Goal: Information Seeking & Learning: Learn about a topic

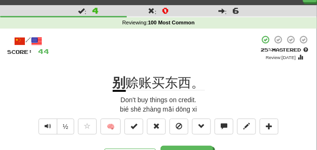
scroll to position [23, 0]
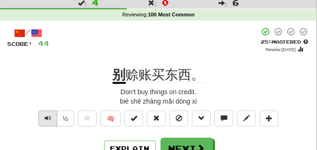
click at [50, 116] on span "Text-to-speech controls" at bounding box center [48, 118] width 7 height 7
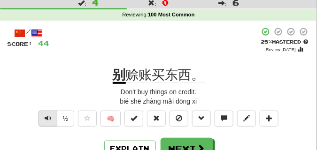
click at [50, 116] on span "Text-to-speech controls" at bounding box center [48, 118] width 7 height 7
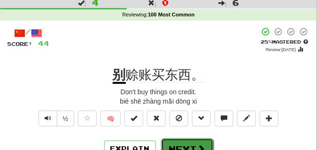
click at [169, 143] on button "Next" at bounding box center [187, 150] width 53 height 22
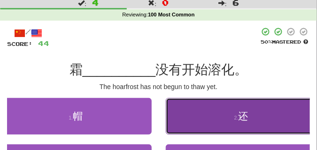
click at [211, 124] on button "2 . 还" at bounding box center [242, 116] width 152 height 37
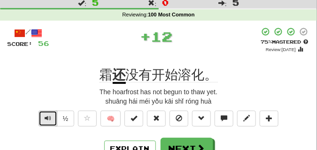
click at [51, 119] on button "Text-to-speech controls" at bounding box center [48, 119] width 19 height 16
click at [53, 119] on button "Text-to-speech controls" at bounding box center [48, 119] width 19 height 16
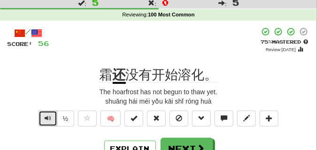
click at [53, 119] on button "Text-to-speech controls" at bounding box center [48, 119] width 19 height 16
click at [50, 117] on span "Text-to-speech controls" at bounding box center [48, 118] width 7 height 7
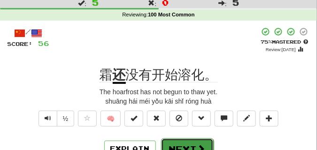
click at [176, 141] on button "Next" at bounding box center [187, 150] width 53 height 22
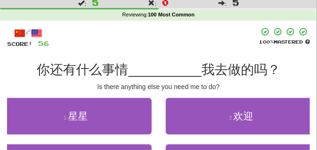
scroll to position [47, 0]
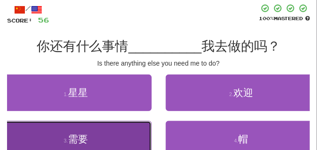
click at [124, 130] on button "3 . 需要" at bounding box center [76, 139] width 152 height 37
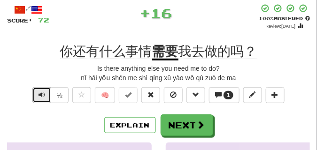
click at [42, 95] on span "Text-to-speech controls" at bounding box center [42, 95] width 7 height 7
click at [43, 95] on span "Text-to-speech controls" at bounding box center [42, 95] width 7 height 7
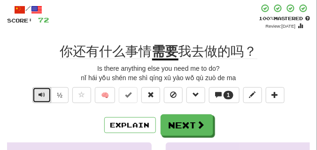
click at [43, 95] on span "Text-to-speech controls" at bounding box center [42, 95] width 7 height 7
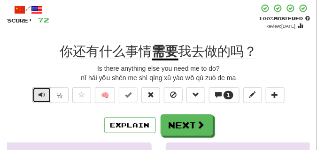
click at [43, 95] on span "Text-to-speech controls" at bounding box center [42, 95] width 7 height 7
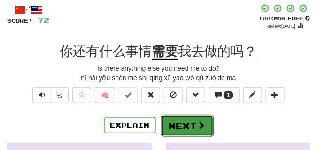
click at [188, 121] on button "Next" at bounding box center [187, 126] width 53 height 22
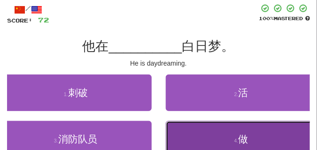
click at [212, 133] on button "4 . 做" at bounding box center [242, 139] width 152 height 37
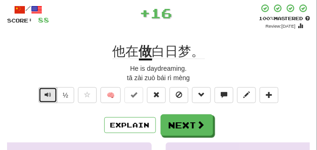
click at [48, 93] on span "Text-to-speech controls" at bounding box center [48, 95] width 7 height 7
click at [51, 94] on button "Text-to-speech controls" at bounding box center [48, 95] width 19 height 16
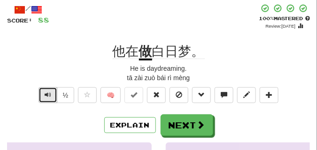
click at [49, 98] on span "Text-to-speech controls" at bounding box center [48, 95] width 7 height 7
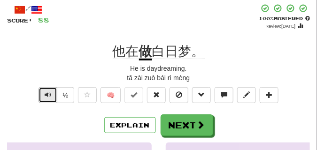
click at [49, 98] on span "Text-to-speech controls" at bounding box center [48, 95] width 7 height 7
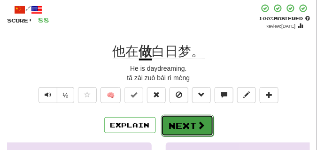
click at [178, 118] on button "Next" at bounding box center [187, 126] width 53 height 22
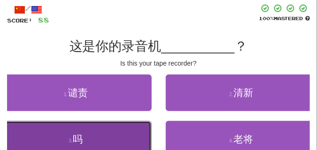
click at [85, 127] on button "3 . 吗" at bounding box center [76, 139] width 152 height 37
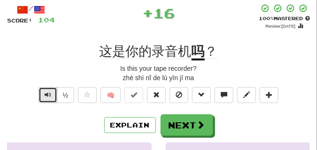
click at [49, 93] on span "Text-to-speech controls" at bounding box center [48, 95] width 7 height 7
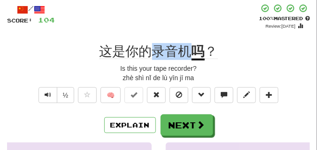
drag, startPoint x: 154, startPoint y: 53, endPoint x: 187, endPoint y: 53, distance: 32.9
click at [187, 53] on span "这是你的录音机" at bounding box center [146, 51] width 92 height 15
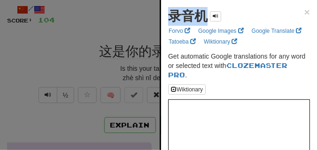
drag, startPoint x: 171, startPoint y: 18, endPoint x: 205, endPoint y: 18, distance: 34.3
click at [205, 18] on strong "录音机" at bounding box center [187, 16] width 39 height 15
copy strong "录音机"
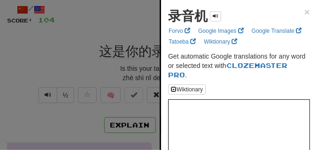
click at [90, 32] on div at bounding box center [158, 75] width 317 height 150
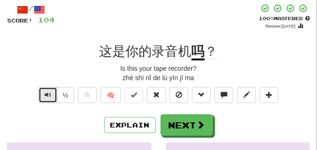
click at [50, 93] on span "Text-to-speech controls" at bounding box center [48, 95] width 7 height 7
click at [49, 94] on span "Text-to-speech controls" at bounding box center [48, 95] width 7 height 7
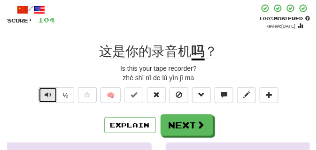
click at [49, 94] on span "Text-to-speech controls" at bounding box center [48, 95] width 7 height 7
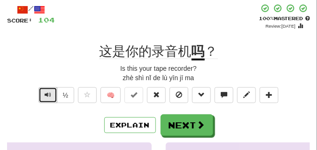
click at [49, 94] on span "Text-to-speech controls" at bounding box center [48, 95] width 7 height 7
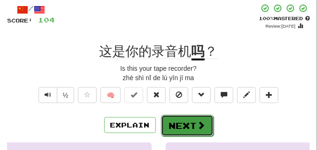
click at [176, 118] on button "Next" at bounding box center [187, 126] width 53 height 22
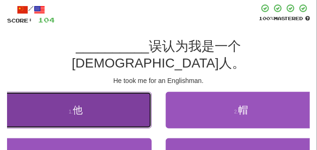
click at [93, 92] on button "1 . 他" at bounding box center [76, 110] width 152 height 37
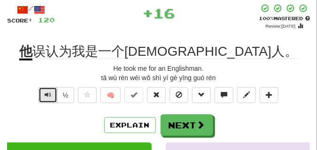
click at [48, 94] on span "Text-to-speech controls" at bounding box center [48, 95] width 7 height 7
click at [49, 94] on span "Text-to-speech controls" at bounding box center [48, 95] width 7 height 7
click at [49, 93] on span "Text-to-speech controls" at bounding box center [48, 95] width 7 height 7
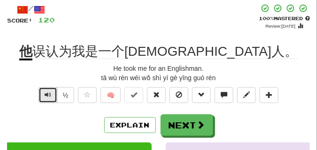
click at [49, 93] on span "Text-to-speech controls" at bounding box center [48, 95] width 7 height 7
click at [47, 92] on span "Text-to-speech controls" at bounding box center [48, 95] width 7 height 7
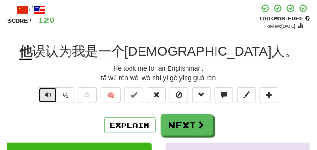
click at [48, 93] on span "Text-to-speech controls" at bounding box center [48, 95] width 7 height 7
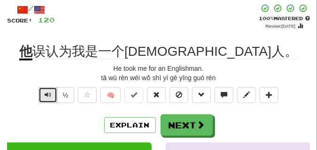
click at [48, 93] on span "Text-to-speech controls" at bounding box center [48, 95] width 7 height 7
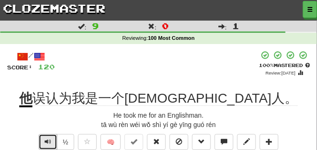
scroll to position [23, 0]
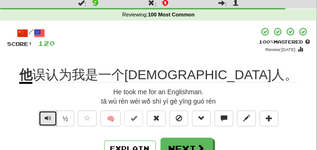
click at [46, 117] on span "Text-to-speech controls" at bounding box center [48, 118] width 7 height 7
click at [46, 116] on span "Text-to-speech controls" at bounding box center [48, 118] width 7 height 7
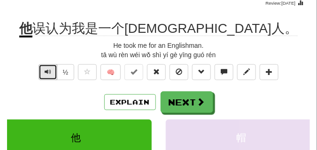
scroll to position [70, 0]
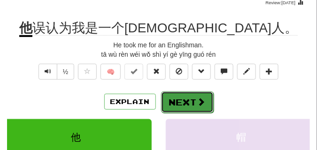
click at [175, 97] on button "Next" at bounding box center [187, 103] width 53 height 22
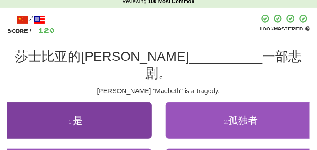
scroll to position [47, 0]
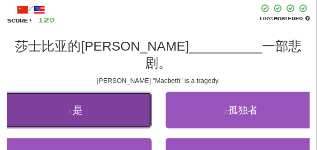
click at [94, 95] on button "1 . 是" at bounding box center [76, 110] width 152 height 37
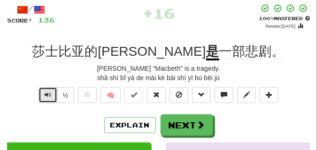
click at [47, 96] on span "Text-to-speech controls" at bounding box center [48, 95] width 7 height 7
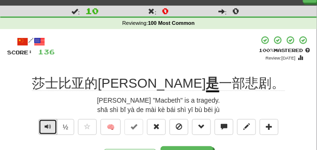
scroll to position [23, 0]
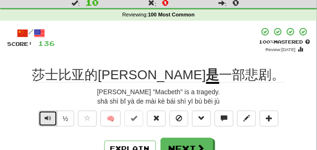
click at [45, 119] on span "Text-to-speech controls" at bounding box center [48, 118] width 7 height 7
click at [46, 116] on span "Text-to-speech controls" at bounding box center [48, 118] width 7 height 7
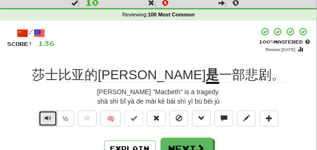
click at [46, 116] on span "Text-to-speech controls" at bounding box center [48, 118] width 7 height 7
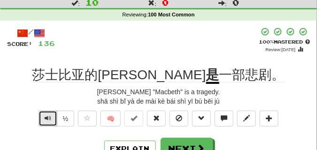
click at [46, 116] on span "Text-to-speech controls" at bounding box center [48, 118] width 7 height 7
click at [44, 117] on button "Text-to-speech controls" at bounding box center [48, 119] width 19 height 16
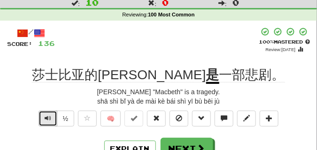
click at [46, 116] on span "Text-to-speech controls" at bounding box center [48, 118] width 7 height 7
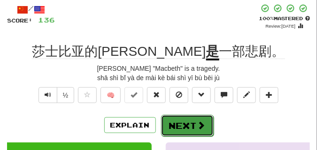
click at [172, 121] on button "Next" at bounding box center [187, 126] width 53 height 22
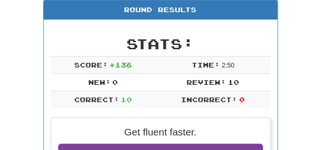
scroll to position [18, 0]
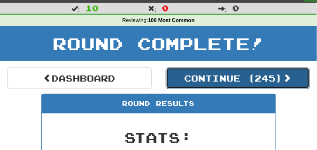
click at [242, 75] on button "Continue ( 245 )" at bounding box center [238, 79] width 145 height 22
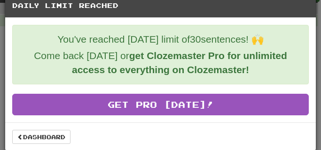
scroll to position [17, 0]
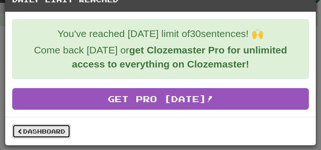
click at [39, 134] on link "Dashboard" at bounding box center [41, 131] width 58 height 14
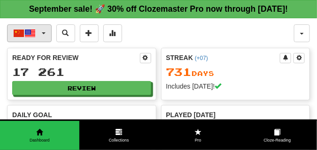
click at [42, 42] on button "中文 / English" at bounding box center [29, 33] width 45 height 18
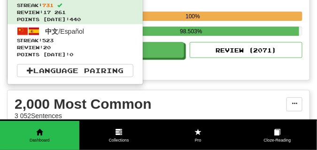
scroll to position [235, 0]
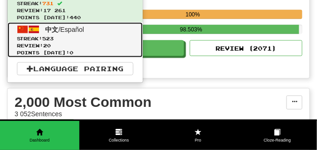
click at [54, 49] on span "Review: 20" at bounding box center [75, 45] width 117 height 7
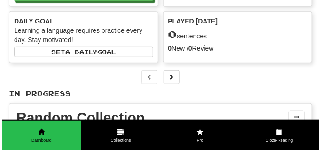
scroll to position [47, 0]
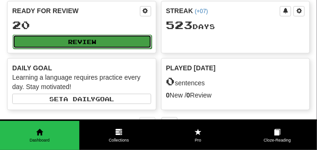
click at [69, 49] on button "Review" at bounding box center [82, 42] width 139 height 14
select select "**"
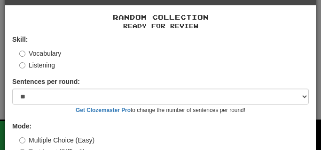
scroll to position [76, 0]
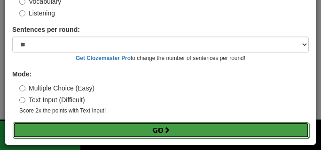
click at [88, 135] on button "Go" at bounding box center [161, 131] width 296 height 16
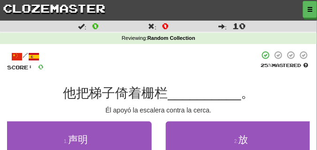
scroll to position [47, 0]
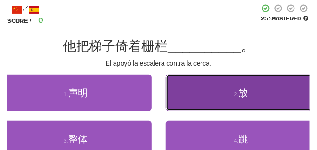
click at [189, 96] on button "2 . 放" at bounding box center [242, 93] width 152 height 37
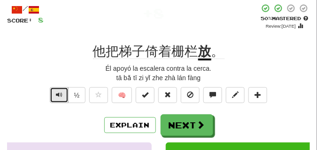
click at [62, 95] on span "Text-to-speech controls" at bounding box center [59, 95] width 7 height 7
click at [62, 95] on button "Text-to-speech controls" at bounding box center [59, 95] width 19 height 16
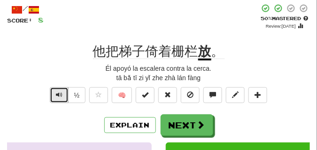
click at [62, 95] on button "Text-to-speech controls" at bounding box center [59, 95] width 19 height 16
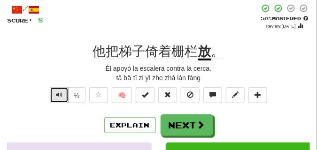
click at [62, 95] on button "Text-to-speech controls" at bounding box center [59, 95] width 19 height 16
click at [60, 95] on span "Text-to-speech controls" at bounding box center [59, 95] width 7 height 7
click at [60, 94] on span "Text-to-speech controls" at bounding box center [59, 95] width 7 height 7
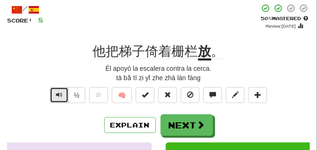
click at [60, 94] on span "Text-to-speech controls" at bounding box center [59, 95] width 7 height 7
click at [62, 94] on span "Text-to-speech controls" at bounding box center [59, 95] width 7 height 7
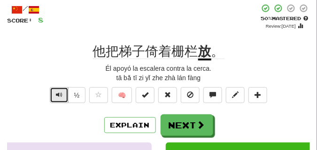
click at [62, 94] on span "Text-to-speech controls" at bounding box center [59, 95] width 7 height 7
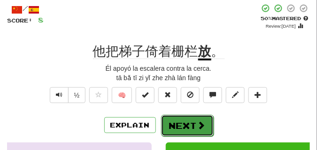
click at [181, 118] on button "Next" at bounding box center [187, 126] width 53 height 22
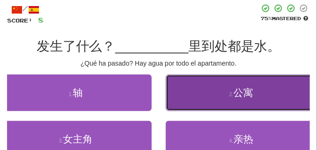
click at [203, 96] on button "2 . 公寓" at bounding box center [242, 93] width 152 height 37
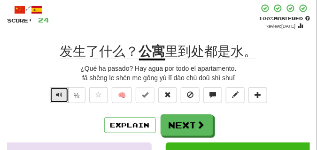
click at [58, 94] on span "Text-to-speech controls" at bounding box center [59, 95] width 7 height 7
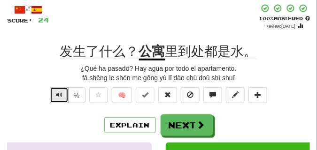
click at [58, 94] on span "Text-to-speech controls" at bounding box center [59, 95] width 7 height 7
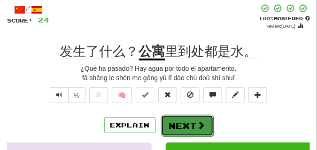
click at [177, 120] on button "Next" at bounding box center [187, 126] width 53 height 22
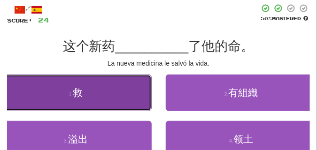
click at [65, 97] on button "1 . 救" at bounding box center [76, 93] width 152 height 37
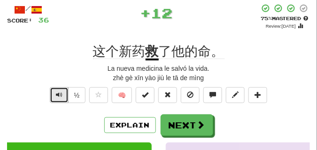
click at [62, 93] on span "Text-to-speech controls" at bounding box center [59, 95] width 7 height 7
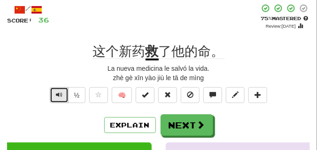
click at [62, 93] on span "Text-to-speech controls" at bounding box center [59, 95] width 7 height 7
click at [60, 95] on span "Text-to-speech controls" at bounding box center [59, 95] width 7 height 7
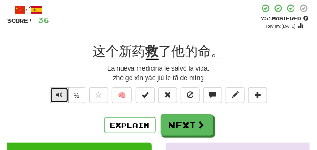
click at [60, 95] on span "Text-to-speech controls" at bounding box center [59, 95] width 7 height 7
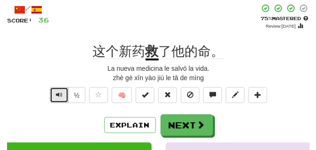
click at [60, 94] on span "Text-to-speech controls" at bounding box center [59, 95] width 7 height 7
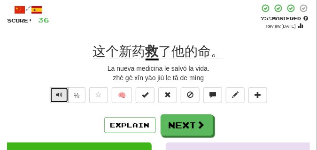
click at [60, 94] on span "Text-to-speech controls" at bounding box center [59, 95] width 7 height 7
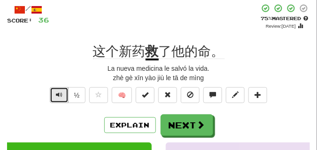
click at [60, 94] on span "Text-to-speech controls" at bounding box center [59, 95] width 7 height 7
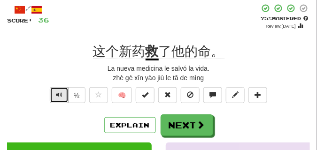
click at [60, 94] on span "Text-to-speech controls" at bounding box center [59, 95] width 7 height 7
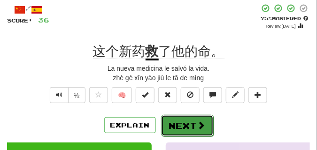
click at [175, 117] on button "Next" at bounding box center [187, 126] width 53 height 22
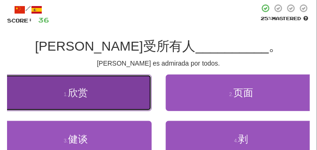
click at [78, 100] on button "1 . 欣赏" at bounding box center [76, 93] width 152 height 37
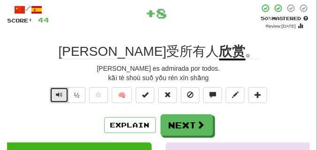
click at [56, 95] on span "Text-to-speech controls" at bounding box center [59, 95] width 7 height 7
click at [56, 94] on span "Text-to-speech controls" at bounding box center [59, 95] width 7 height 7
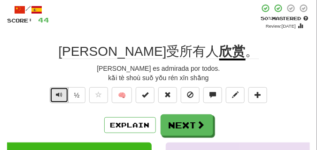
click at [56, 94] on span "Text-to-speech controls" at bounding box center [59, 95] width 7 height 7
click at [58, 94] on span "Text-to-speech controls" at bounding box center [59, 95] width 7 height 7
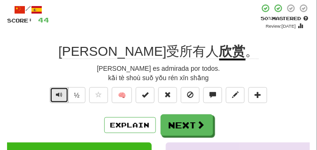
click at [58, 94] on span "Text-to-speech controls" at bounding box center [59, 95] width 7 height 7
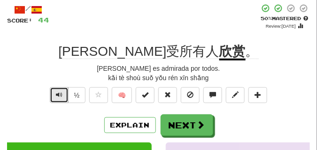
click at [58, 94] on span "Text-to-speech controls" at bounding box center [59, 95] width 7 height 7
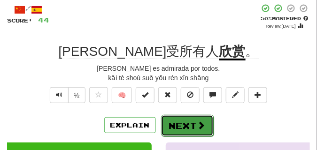
click at [178, 118] on button "Next" at bounding box center [187, 126] width 53 height 22
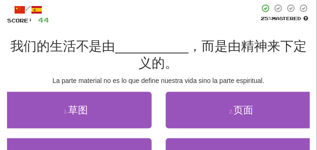
scroll to position [70, 0]
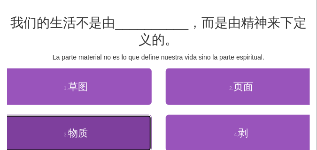
click at [39, 130] on button "3 . 物质" at bounding box center [76, 133] width 152 height 37
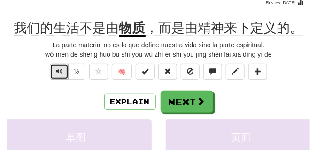
click at [65, 71] on button "Text-to-speech controls" at bounding box center [59, 72] width 19 height 16
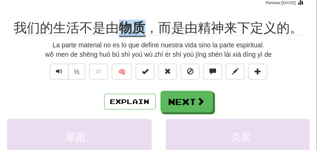
drag, startPoint x: 119, startPoint y: 31, endPoint x: 144, endPoint y: 31, distance: 24.9
click at [144, 31] on div "我们的生活不是由 物质 ，而是由精神来下定义的。" at bounding box center [158, 28] width 303 height 17
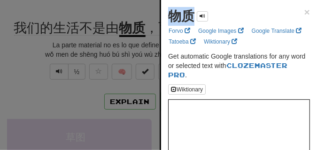
drag, startPoint x: 171, startPoint y: 15, endPoint x: 191, endPoint y: 15, distance: 20.7
click at [191, 15] on strong "物质" at bounding box center [181, 16] width 26 height 15
copy strong "物质"
click at [34, 60] on div at bounding box center [158, 75] width 317 height 150
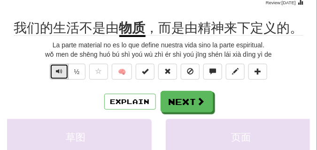
click at [54, 69] on button "Text-to-speech controls" at bounding box center [59, 72] width 19 height 16
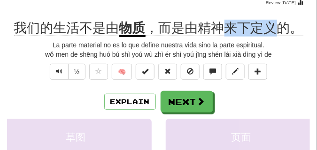
drag, startPoint x: 226, startPoint y: 27, endPoint x: 273, endPoint y: 27, distance: 47.5
click at [273, 27] on span "，而是由精神来下定义的。" at bounding box center [225, 28] width 158 height 15
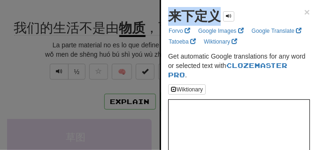
drag, startPoint x: 172, startPoint y: 18, endPoint x: 221, endPoint y: 17, distance: 48.9
click at [221, 17] on div "来下定义" at bounding box center [201, 16] width 66 height 19
copy strong "来下定义"
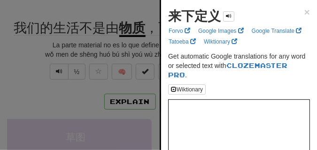
click at [60, 47] on div at bounding box center [158, 75] width 317 height 150
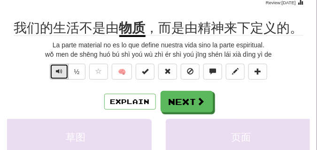
click at [60, 73] on span "Text-to-speech controls" at bounding box center [59, 71] width 7 height 7
click at [61, 73] on span "Text-to-speech controls" at bounding box center [59, 71] width 7 height 7
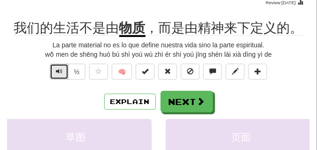
click at [61, 73] on span "Text-to-speech controls" at bounding box center [59, 71] width 7 height 7
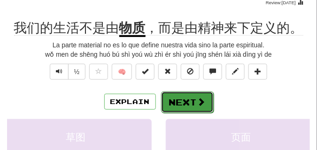
click at [185, 100] on button "Next" at bounding box center [187, 103] width 53 height 22
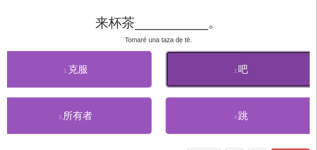
click at [200, 78] on button "2 . 吧" at bounding box center [242, 69] width 152 height 37
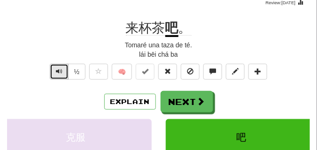
click at [56, 73] on span "Text-to-speech controls" at bounding box center [59, 71] width 7 height 7
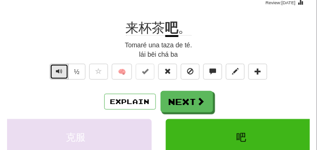
click at [63, 70] on button "Text-to-speech controls" at bounding box center [59, 72] width 19 height 16
click at [63, 69] on button "Text-to-speech controls" at bounding box center [59, 72] width 19 height 16
click at [62, 69] on button "Text-to-speech controls" at bounding box center [59, 72] width 19 height 16
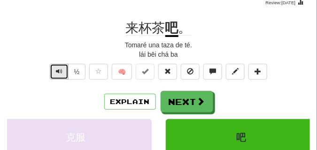
click at [62, 69] on button "Text-to-speech controls" at bounding box center [59, 72] width 19 height 16
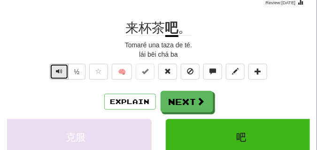
click at [62, 69] on button "Text-to-speech controls" at bounding box center [59, 72] width 19 height 16
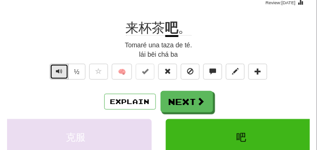
click at [62, 69] on button "Text-to-speech controls" at bounding box center [59, 72] width 19 height 16
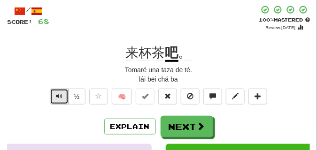
scroll to position [47, 0]
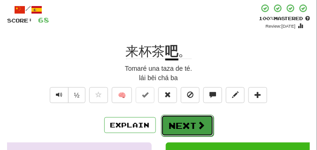
click at [176, 119] on button "Next" at bounding box center [187, 126] width 53 height 22
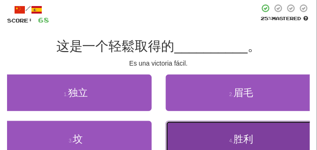
click at [207, 138] on button "4 . 胜利" at bounding box center [242, 139] width 152 height 37
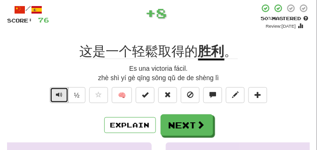
click at [58, 93] on span "Text-to-speech controls" at bounding box center [59, 95] width 7 height 7
click at [58, 96] on span "Text-to-speech controls" at bounding box center [59, 95] width 7 height 7
click at [58, 94] on span "Text-to-speech controls" at bounding box center [59, 95] width 7 height 7
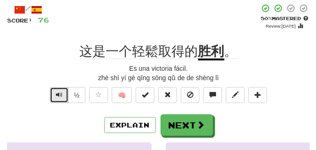
click at [58, 94] on span "Text-to-speech controls" at bounding box center [59, 95] width 7 height 7
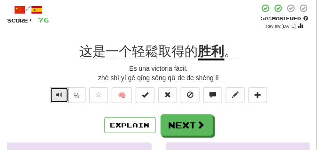
click at [58, 94] on span "Text-to-speech controls" at bounding box center [59, 95] width 7 height 7
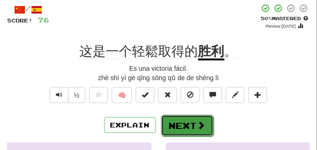
click at [184, 121] on button "Next" at bounding box center [187, 126] width 53 height 22
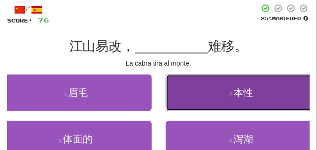
click at [190, 99] on button "2 . 本性" at bounding box center [242, 93] width 152 height 37
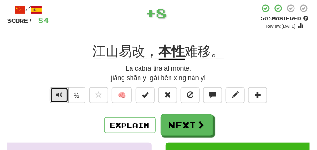
click at [57, 95] on span "Text-to-speech controls" at bounding box center [59, 95] width 7 height 7
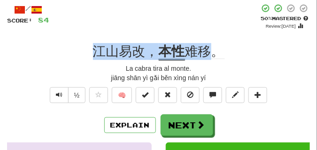
drag, startPoint x: 93, startPoint y: 50, endPoint x: 211, endPoint y: 54, distance: 118.0
click at [211, 54] on div "江山易改， 本性 难移。" at bounding box center [158, 51] width 303 height 17
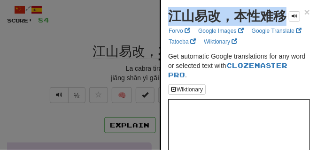
drag, startPoint x: 169, startPoint y: 17, endPoint x: 284, endPoint y: 18, distance: 115.1
click at [284, 18] on strong "江山易改，本性难移" at bounding box center [227, 16] width 118 height 15
copy strong "江山易改，本性难移"
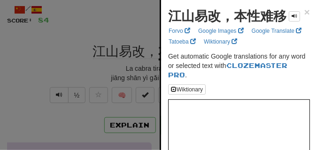
click at [65, 69] on div at bounding box center [158, 75] width 317 height 150
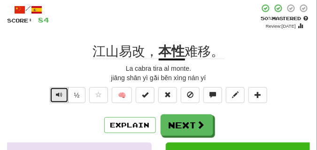
click at [57, 95] on span "Text-to-speech controls" at bounding box center [59, 95] width 7 height 7
click at [58, 94] on span "Text-to-speech controls" at bounding box center [59, 95] width 7 height 7
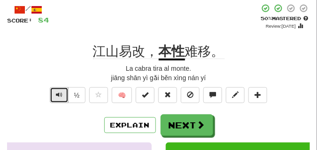
click at [58, 94] on span "Text-to-speech controls" at bounding box center [59, 95] width 7 height 7
click at [53, 96] on button "Text-to-speech controls" at bounding box center [59, 95] width 19 height 16
click at [56, 92] on span "Text-to-speech controls" at bounding box center [59, 95] width 7 height 7
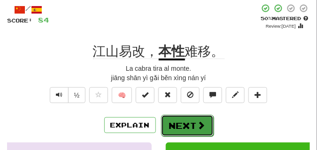
click at [180, 126] on button "Next" at bounding box center [187, 126] width 53 height 22
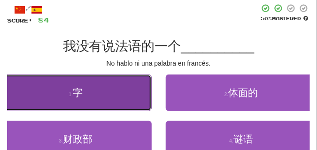
click at [91, 101] on button "1 . 字" at bounding box center [76, 93] width 152 height 37
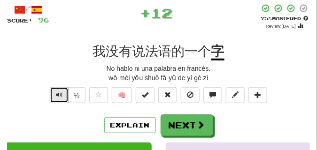
click at [62, 95] on button "Text-to-speech controls" at bounding box center [59, 95] width 19 height 16
click at [62, 95] on span "Text-to-speech controls" at bounding box center [59, 95] width 7 height 7
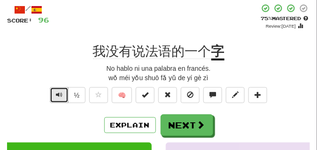
click at [62, 95] on span "Text-to-speech controls" at bounding box center [59, 95] width 7 height 7
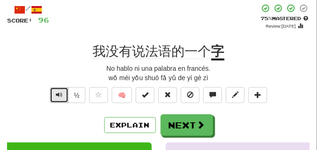
click at [62, 95] on span "Text-to-speech controls" at bounding box center [59, 95] width 7 height 7
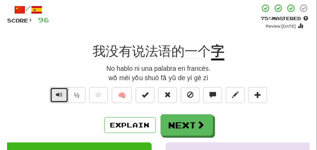
click at [62, 95] on span "Text-to-speech controls" at bounding box center [59, 95] width 7 height 7
click at [61, 95] on span "Text-to-speech controls" at bounding box center [59, 95] width 7 height 7
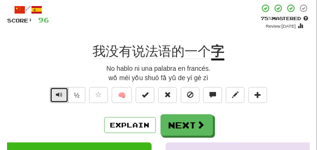
click at [61, 95] on span "Text-to-speech controls" at bounding box center [59, 95] width 7 height 7
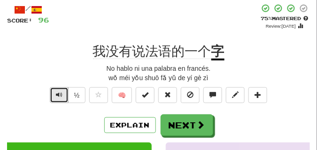
click at [61, 95] on span "Text-to-speech controls" at bounding box center [59, 95] width 7 height 7
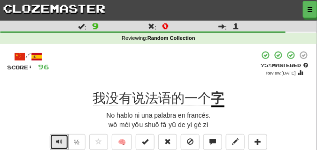
scroll to position [23, 0]
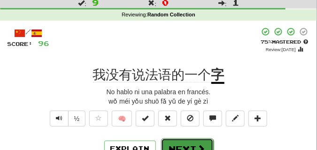
click at [163, 140] on button "Next" at bounding box center [187, 150] width 53 height 22
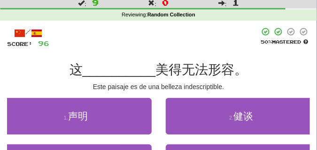
scroll to position [70, 0]
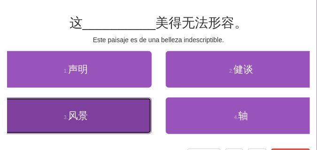
click at [67, 117] on small "3 ." at bounding box center [66, 118] width 4 height 6
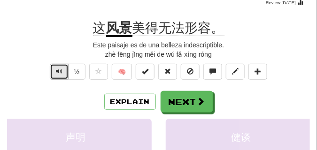
click at [58, 73] on span "Text-to-speech controls" at bounding box center [59, 71] width 7 height 7
click at [58, 72] on span "Text-to-speech controls" at bounding box center [59, 71] width 7 height 7
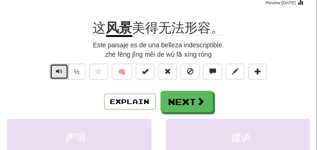
click at [58, 72] on span "Text-to-speech controls" at bounding box center [59, 71] width 7 height 7
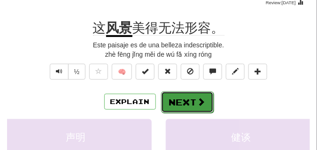
click at [181, 93] on button "Next" at bounding box center [187, 103] width 53 height 22
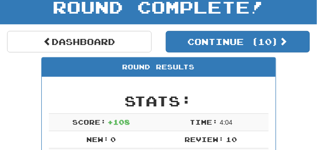
scroll to position [41, 0]
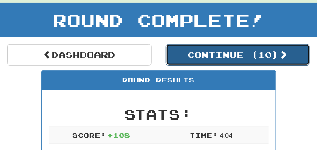
click at [194, 49] on button "Continue ( 10 )" at bounding box center [238, 55] width 145 height 22
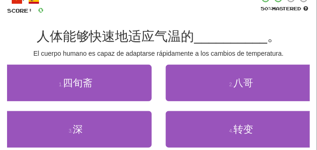
scroll to position [65, 0]
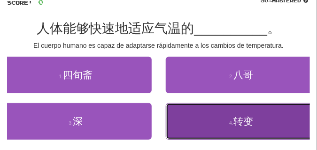
click at [229, 125] on small "4 ." at bounding box center [231, 123] width 4 height 6
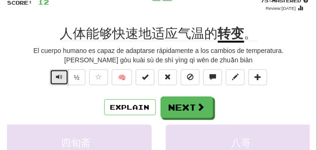
click at [58, 78] on span "Text-to-speech controls" at bounding box center [59, 77] width 7 height 7
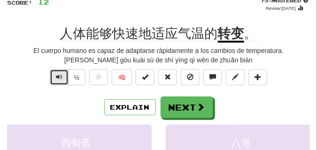
click at [58, 78] on span "Text-to-speech controls" at bounding box center [59, 77] width 7 height 7
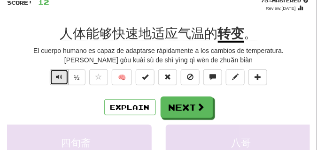
click at [58, 78] on span "Text-to-speech controls" at bounding box center [59, 77] width 7 height 7
click at [61, 77] on span "Text-to-speech controls" at bounding box center [59, 77] width 7 height 7
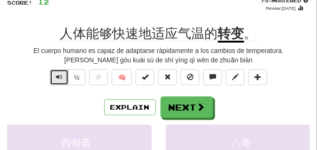
click at [61, 77] on span "Text-to-speech controls" at bounding box center [59, 77] width 7 height 7
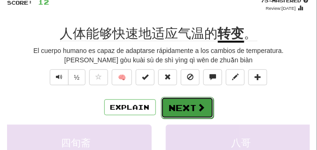
click at [170, 100] on button "Next" at bounding box center [187, 108] width 53 height 22
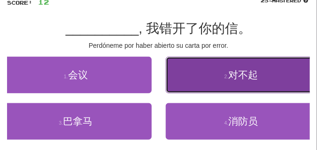
click at [197, 84] on button "2 . 对不起" at bounding box center [242, 75] width 152 height 37
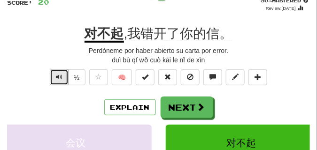
click at [57, 81] on button "Text-to-speech controls" at bounding box center [59, 78] width 19 height 16
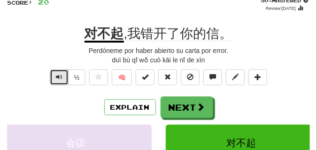
click at [57, 81] on button "Text-to-speech controls" at bounding box center [59, 78] width 19 height 16
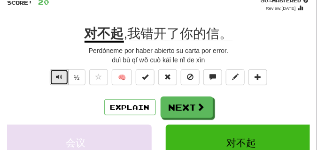
click at [57, 81] on button "Text-to-speech controls" at bounding box center [59, 78] width 19 height 16
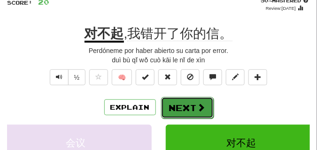
click at [184, 102] on button "Next" at bounding box center [187, 108] width 53 height 22
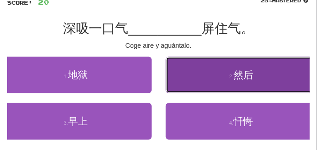
click at [202, 79] on button "2 . 然后" at bounding box center [242, 75] width 152 height 37
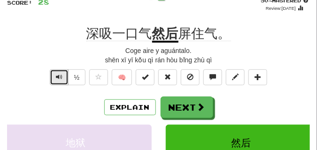
click at [54, 72] on button "Text-to-speech controls" at bounding box center [59, 78] width 19 height 16
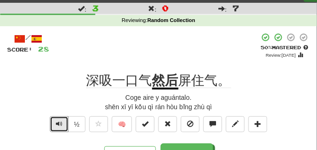
scroll to position [41, 0]
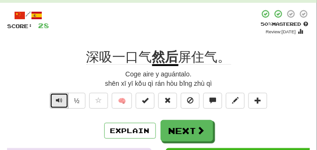
click at [61, 97] on span "Text-to-speech controls" at bounding box center [59, 100] width 7 height 7
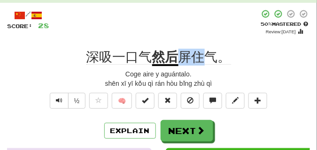
drag, startPoint x: 180, startPoint y: 51, endPoint x: 203, endPoint y: 55, distance: 22.9
click at [203, 55] on span "屏住气。" at bounding box center [205, 57] width 53 height 15
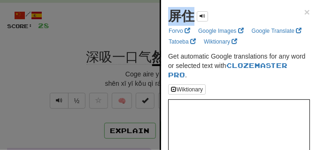
drag, startPoint x: 171, startPoint y: 23, endPoint x: 191, endPoint y: 23, distance: 20.2
click at [191, 23] on strong "屏住" at bounding box center [181, 16] width 26 height 15
copy strong "屏住"
click at [86, 31] on div at bounding box center [158, 75] width 317 height 150
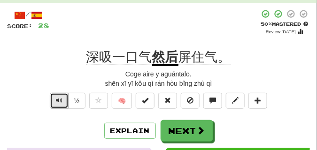
click at [55, 104] on button "Text-to-speech controls" at bounding box center [59, 101] width 19 height 16
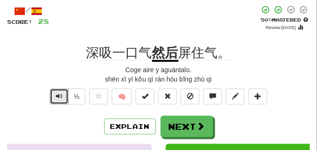
scroll to position [47, 0]
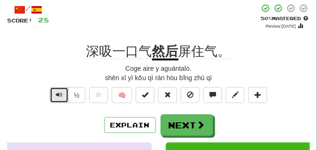
click at [55, 97] on button "Text-to-speech controls" at bounding box center [59, 95] width 19 height 16
click at [55, 96] on button "Text-to-speech controls" at bounding box center [59, 95] width 19 height 16
click at [59, 93] on span "Text-to-speech controls" at bounding box center [59, 95] width 7 height 7
click at [57, 97] on span "Text-to-speech controls" at bounding box center [59, 95] width 7 height 7
click at [57, 96] on span "Text-to-speech controls" at bounding box center [59, 95] width 7 height 7
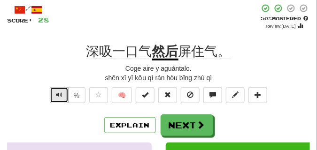
click at [57, 96] on span "Text-to-speech controls" at bounding box center [59, 95] width 7 height 7
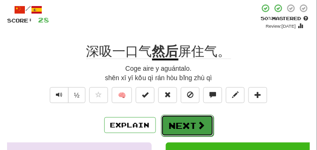
click at [170, 119] on button "Next" at bounding box center [187, 126] width 53 height 22
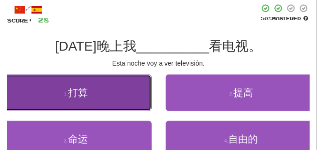
click at [78, 93] on span "打算" at bounding box center [78, 92] width 20 height 11
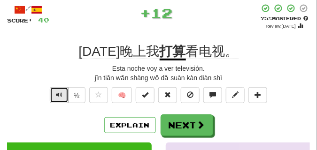
click at [59, 93] on span "Text-to-speech controls" at bounding box center [59, 95] width 7 height 7
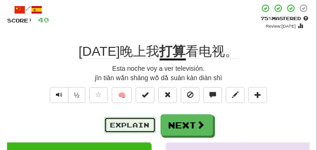
click at [134, 124] on button "Explain" at bounding box center [130, 125] width 52 height 16
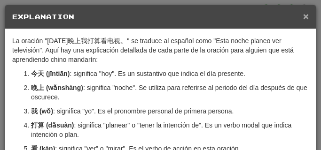
click at [303, 16] on span "×" at bounding box center [306, 16] width 6 height 11
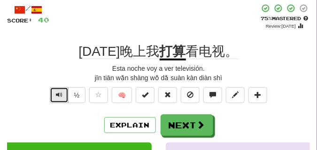
click at [53, 94] on button "Text-to-speech controls" at bounding box center [59, 95] width 19 height 16
click at [53, 93] on button "Text-to-speech controls" at bounding box center [59, 95] width 19 height 16
click at [59, 93] on span "Text-to-speech controls" at bounding box center [59, 95] width 7 height 7
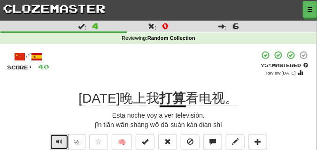
scroll to position [23, 0]
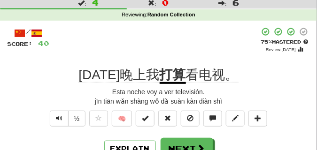
click at [59, 117] on span "Text-to-speech controls" at bounding box center [59, 118] width 7 height 7
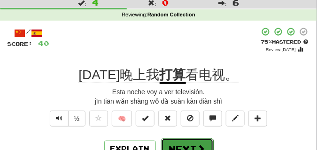
click at [186, 144] on button "Next" at bounding box center [187, 150] width 53 height 22
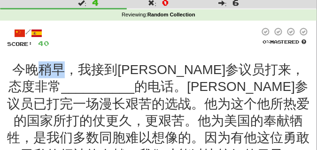
drag, startPoint x: 54, startPoint y: 58, endPoint x: 75, endPoint y: 72, distance: 25.4
copy span "稍早"
click at [144, 47] on div at bounding box center [154, 37] width 210 height 21
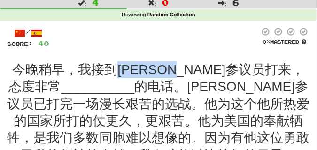
drag, startPoint x: 135, startPoint y: 68, endPoint x: 221, endPoint y: 68, distance: 86.0
click at [221, 68] on span "今晚稍早，我接到马侃参议员打来，态度非常" at bounding box center [156, 77] width 296 height 31
copy span "马侃参议员打来"
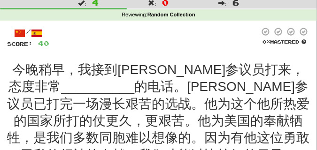
click at [177, 46] on div at bounding box center [154, 37] width 210 height 21
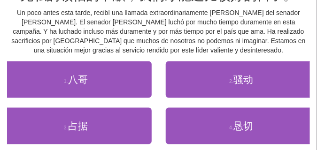
scroll to position [188, 0]
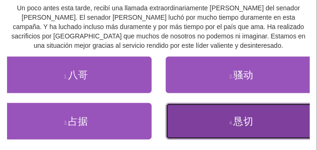
click at [251, 125] on span "恳切" at bounding box center [243, 121] width 20 height 11
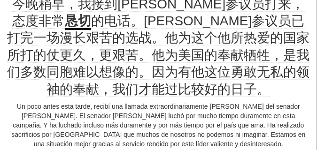
scroll to position [52, 0]
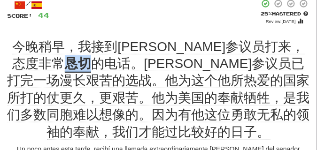
drag, startPoint x: 272, startPoint y: 48, endPoint x: 299, endPoint y: 47, distance: 27.3
click at [299, 47] on div "今晚稍早，我接到马侃参议员打来，态度非常 恳切 的电话。马侃参议员已打完一场漫长艰苦的选战。他为这个他所热爱的国家所打的仗更久，更艰苦。他为美国的奉献牺牲，是…" at bounding box center [158, 90] width 303 height 102
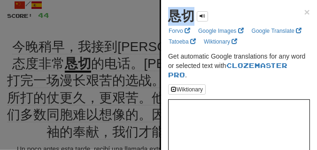
drag, startPoint x: 172, startPoint y: 16, endPoint x: 191, endPoint y: 17, distance: 19.3
click at [191, 17] on strong "恳切" at bounding box center [181, 16] width 26 height 15
copy strong "恳切"
click at [119, 27] on div at bounding box center [158, 75] width 317 height 150
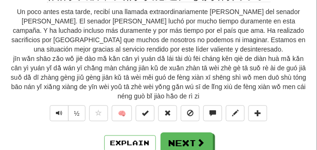
scroll to position [240, 0]
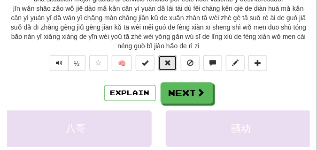
click at [165, 62] on span at bounding box center [167, 63] width 7 height 7
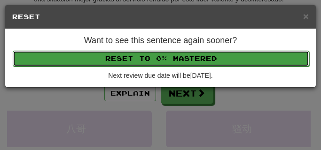
click at [166, 52] on button "Reset to 0% Mastered" at bounding box center [161, 59] width 296 height 16
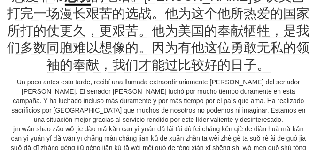
scroll to position [75, 0]
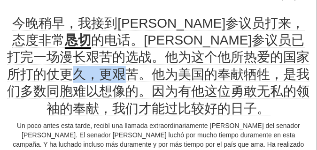
drag, startPoint x: 38, startPoint y: 71, endPoint x: 80, endPoint y: 74, distance: 42.8
click at [80, 74] on span "的电话。马侃参议员已打完一场漫长艰苦的选战。他为这个他所热爱的国家所打的仗更久，更艰苦。他为美国的奉献牺牲，是我们多数同胞难以想像的。因为有他这位勇敢无私的领…" at bounding box center [159, 75] width 303 height 84
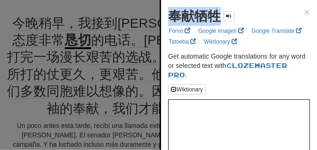
drag, startPoint x: 78, startPoint y: 73, endPoint x: 217, endPoint y: 19, distance: 148.3
copy strong "奉献牺牲"
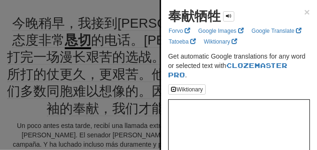
click at [131, 73] on div at bounding box center [158, 75] width 317 height 150
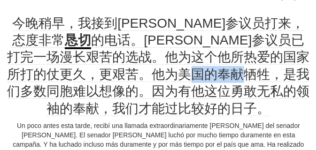
drag, startPoint x: 152, startPoint y: 71, endPoint x: 201, endPoint y: 76, distance: 49.0
click at [201, 76] on span "的电话。马侃参议员已打完一场漫长艰苦的选战。他为这个他所热爱的国家所打的仗更久，更艰苦。他为美国的奉献牺牲，是我们多数同胞难以想像的。因为有他这位勇敢无私的领…" at bounding box center [159, 75] width 303 height 84
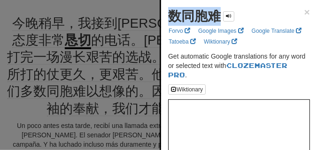
drag, startPoint x: 166, startPoint y: 21, endPoint x: 218, endPoint y: 24, distance: 51.8
copy strong "数同胞难"
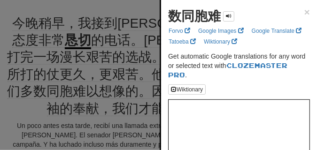
click at [104, 86] on div at bounding box center [158, 75] width 317 height 150
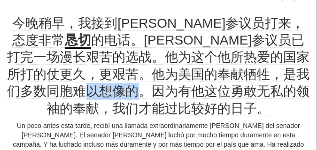
drag, startPoint x: 48, startPoint y: 86, endPoint x: 95, endPoint y: 88, distance: 47.0
click at [95, 88] on span "的电话。马侃参议员已打完一场漫长艰苦的选战。他为这个他所热爱的国家所打的仗更久，更艰苦。他为美国的奉献牺牲，是我们多数同胞难以想像的。因为有他这位勇敢无私的领…" at bounding box center [159, 75] width 303 height 84
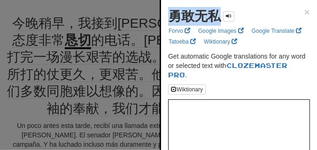
drag, startPoint x: 166, startPoint y: 13, endPoint x: 224, endPoint y: 22, distance: 57.9
copy div "勇敢无私"
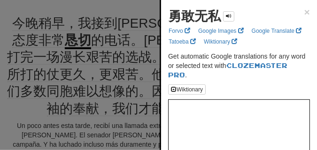
click at [98, 92] on div at bounding box center [158, 75] width 317 height 150
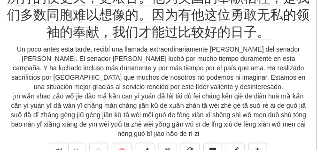
scroll to position [193, 0]
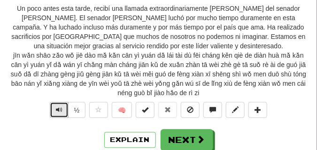
click at [57, 111] on span "Text-to-speech controls" at bounding box center [59, 110] width 7 height 7
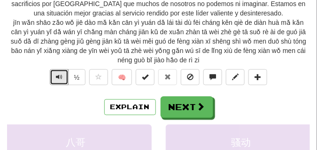
scroll to position [240, 0]
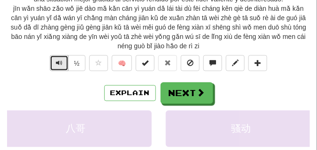
click at [54, 64] on button "Text-to-speech controls" at bounding box center [59, 63] width 19 height 16
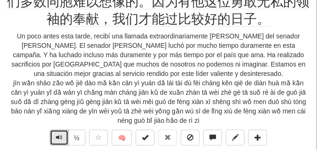
scroll to position [216, 0]
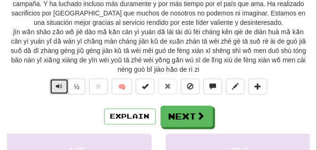
click at [55, 81] on button "Text-to-speech controls" at bounding box center [59, 87] width 19 height 16
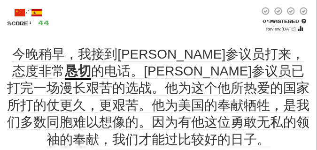
scroll to position [52, 0]
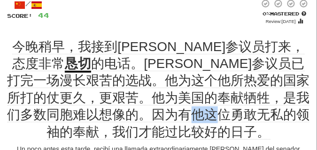
drag, startPoint x: 157, startPoint y: 112, endPoint x: 172, endPoint y: 112, distance: 15.0
click at [172, 112] on span "的电话。马侃参议员已打完一场漫长艰苦的选战。他为这个他所热爱的国家所打的仗更久，更艰苦。他为美国的奉献牺牲，是我们多数同胞难以想像的。因为有他这位勇敢无私的领…" at bounding box center [159, 98] width 303 height 84
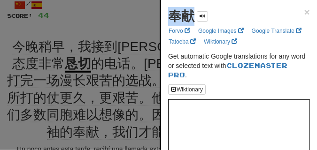
drag, startPoint x: 171, startPoint y: 17, endPoint x: 194, endPoint y: 17, distance: 23.0
click at [194, 17] on strong "奉献" at bounding box center [181, 16] width 26 height 15
click at [114, 108] on div at bounding box center [158, 75] width 317 height 150
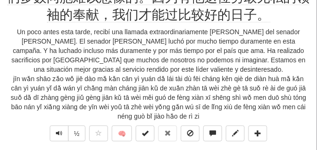
scroll to position [216, 0]
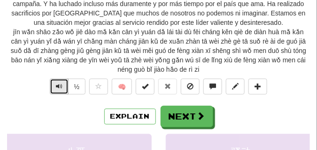
click at [62, 85] on button "Text-to-speech controls" at bounding box center [59, 87] width 19 height 16
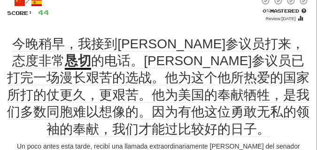
scroll to position [52, 0]
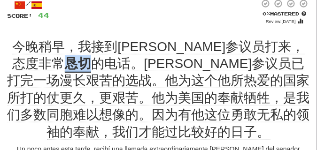
drag, startPoint x: 272, startPoint y: 42, endPoint x: 292, endPoint y: 43, distance: 19.8
click at [91, 56] on u "恳切" at bounding box center [78, 64] width 26 height 16
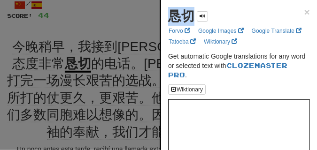
drag, startPoint x: 168, startPoint y: 19, endPoint x: 193, endPoint y: 19, distance: 24.9
click at [135, 21] on div at bounding box center [158, 75] width 317 height 150
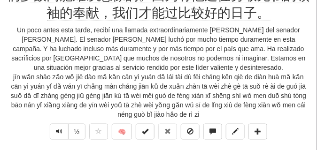
scroll to position [216, 0]
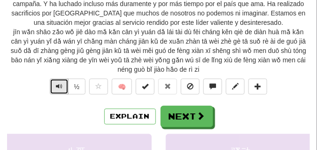
click at [62, 88] on button "Text-to-speech controls" at bounding box center [59, 87] width 19 height 16
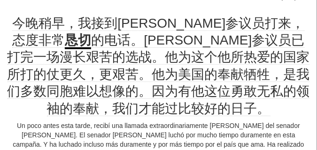
scroll to position [75, 0]
drag, startPoint x: 138, startPoint y: 23, endPoint x: 160, endPoint y: 25, distance: 22.7
click at [160, 25] on span "今晚稍早，我接到马侃参议员打来，态度非常" at bounding box center [158, 32] width 292 height 32
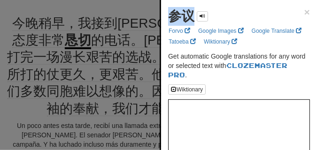
drag, startPoint x: 172, startPoint y: 9, endPoint x: 195, endPoint y: 18, distance: 24.5
click at [195, 18] on div "参议" at bounding box center [188, 16] width 40 height 19
click at [54, 88] on div at bounding box center [158, 75] width 317 height 150
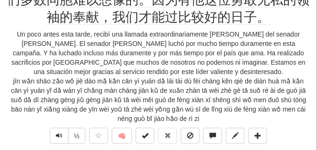
scroll to position [169, 0]
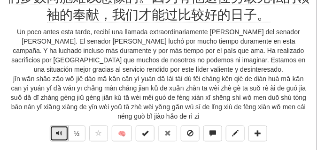
click at [58, 131] on span "Text-to-speech controls" at bounding box center [59, 133] width 7 height 7
click at [54, 133] on button "Text-to-speech controls" at bounding box center [59, 134] width 19 height 16
click at [54, 130] on button "Text-to-speech controls" at bounding box center [59, 134] width 19 height 16
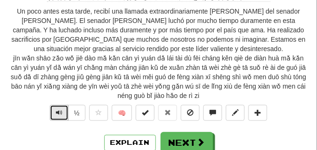
scroll to position [193, 0]
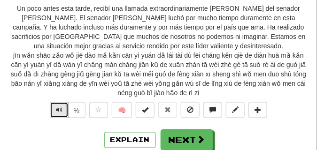
click at [51, 110] on button "Text-to-speech controls" at bounding box center [59, 110] width 19 height 16
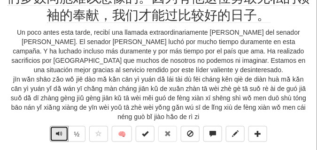
scroll to position [169, 0]
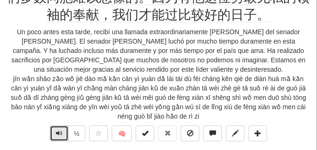
click at [63, 132] on button "Text-to-speech controls" at bounding box center [59, 134] width 19 height 16
click at [56, 130] on span "Text-to-speech controls" at bounding box center [59, 133] width 7 height 7
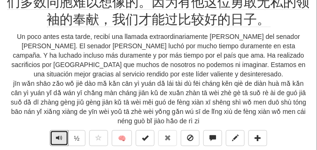
scroll to position [193, 0]
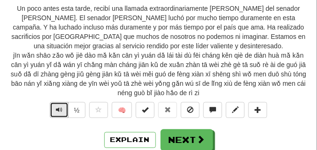
click at [54, 105] on button "Text-to-speech controls" at bounding box center [59, 110] width 19 height 16
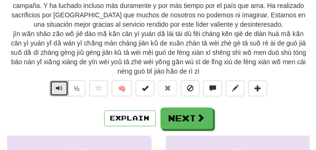
scroll to position [216, 0]
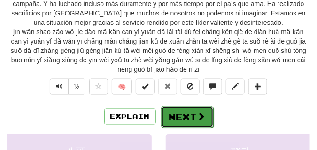
click at [172, 116] on button "Next" at bounding box center [187, 118] width 53 height 22
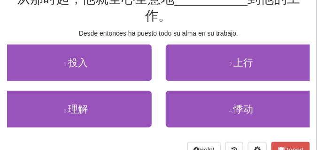
scroll to position [96, 0]
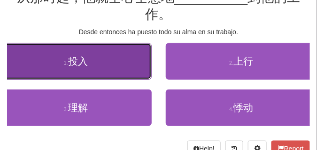
click at [88, 74] on button "1 . 投入" at bounding box center [76, 61] width 152 height 37
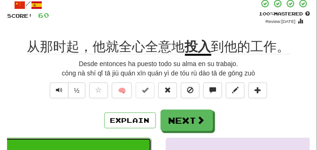
scroll to position [54, 0]
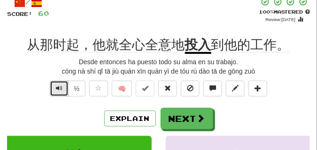
click at [66, 87] on button "Text-to-speech controls" at bounding box center [59, 89] width 19 height 16
click at [58, 89] on span "Text-to-speech controls" at bounding box center [59, 88] width 7 height 7
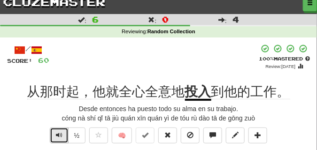
scroll to position [30, 0]
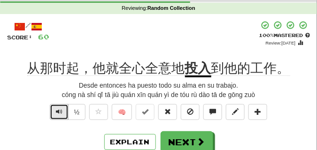
click at [62, 106] on button "Text-to-speech controls" at bounding box center [59, 112] width 19 height 16
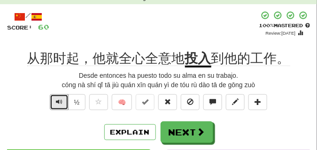
scroll to position [47, 0]
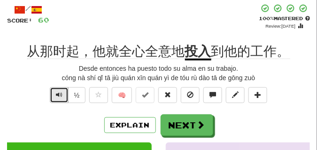
click at [58, 94] on span "Text-to-speech controls" at bounding box center [59, 95] width 7 height 7
click at [63, 90] on button "Text-to-speech controls" at bounding box center [59, 95] width 19 height 16
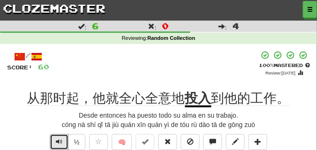
scroll to position [23, 0]
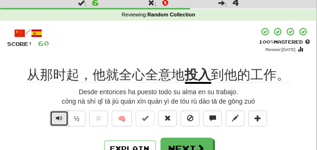
click at [54, 117] on button "Text-to-speech controls" at bounding box center [59, 119] width 19 height 16
click at [54, 116] on button "Text-to-speech controls" at bounding box center [59, 119] width 19 height 16
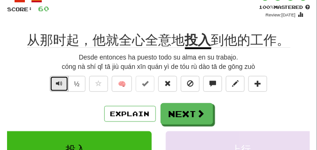
scroll to position [70, 0]
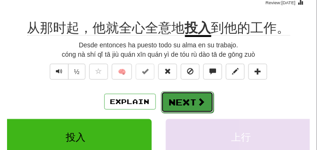
click at [181, 99] on button "Next" at bounding box center [187, 103] width 53 height 22
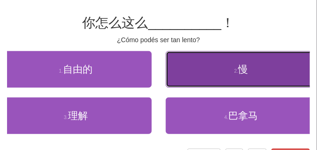
click at [218, 80] on button "2 . 慢" at bounding box center [242, 69] width 152 height 37
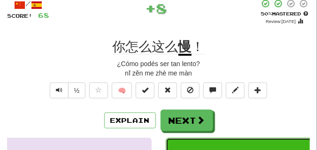
scroll to position [23, 0]
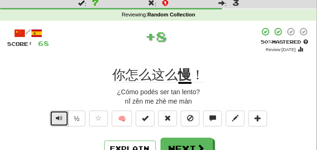
click at [54, 119] on button "Text-to-speech controls" at bounding box center [59, 119] width 19 height 16
click at [56, 116] on span "Text-to-speech controls" at bounding box center [59, 118] width 7 height 7
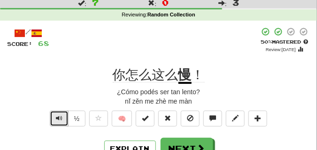
click at [56, 116] on span "Text-to-speech controls" at bounding box center [59, 118] width 7 height 7
click at [56, 115] on span "Text-to-speech controls" at bounding box center [59, 118] width 7 height 7
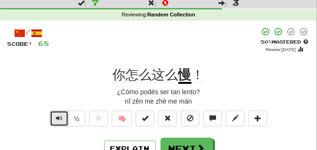
click at [56, 115] on span "Text-to-speech controls" at bounding box center [59, 118] width 7 height 7
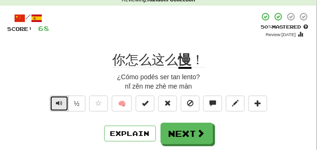
scroll to position [47, 0]
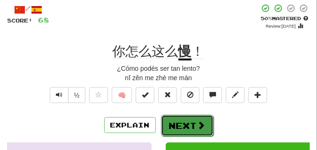
click at [172, 119] on button "Next" at bounding box center [187, 126] width 53 height 22
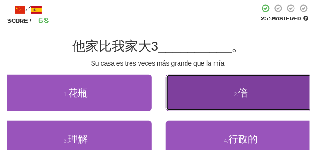
click at [210, 97] on button "2 . 倍" at bounding box center [242, 93] width 152 height 37
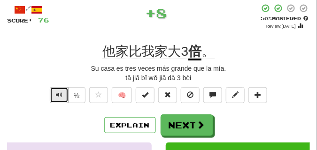
click at [54, 95] on button "Text-to-speech controls" at bounding box center [59, 95] width 19 height 16
click at [56, 98] on span "Text-to-speech controls" at bounding box center [59, 95] width 7 height 7
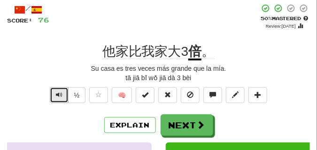
click at [58, 97] on span "Text-to-speech controls" at bounding box center [59, 95] width 7 height 7
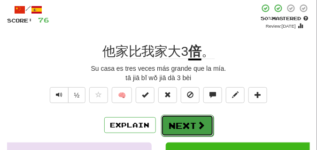
click at [174, 118] on button "Next" at bounding box center [187, 126] width 53 height 22
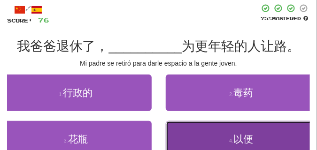
click at [202, 140] on button "4 . 以便" at bounding box center [242, 139] width 152 height 37
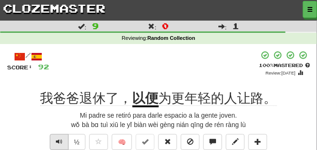
scroll to position [23, 0]
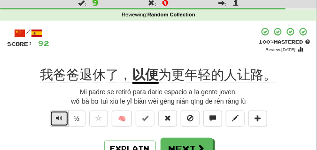
click at [62, 118] on span "Text-to-speech controls" at bounding box center [59, 118] width 7 height 7
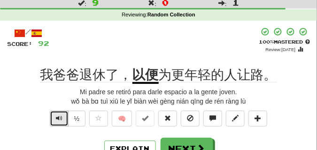
click at [62, 118] on span "Text-to-speech controls" at bounding box center [59, 118] width 7 height 7
click at [62, 117] on span "Text-to-speech controls" at bounding box center [59, 118] width 7 height 7
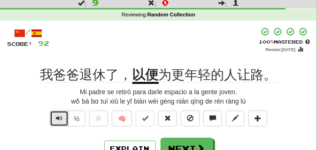
click at [62, 117] on span "Text-to-speech controls" at bounding box center [59, 118] width 7 height 7
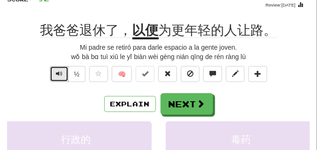
scroll to position [70, 0]
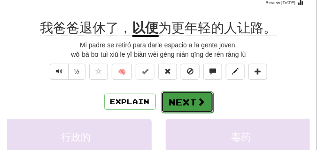
click at [179, 96] on button "Next" at bounding box center [187, 103] width 53 height 22
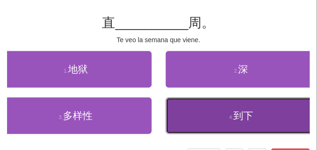
click at [203, 123] on button "4 . 到下" at bounding box center [242, 116] width 152 height 37
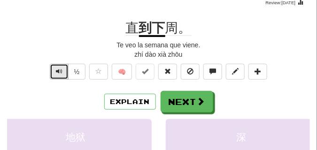
click at [56, 75] on span "Text-to-speech controls" at bounding box center [59, 71] width 7 height 7
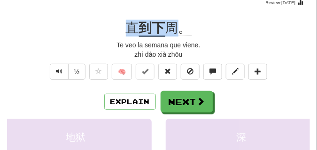
drag, startPoint x: 116, startPoint y: 29, endPoint x: 176, endPoint y: 24, distance: 59.8
click at [176, 24] on div "直 到下 周。" at bounding box center [158, 28] width 303 height 17
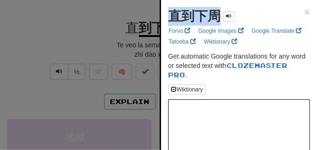
drag, startPoint x: 164, startPoint y: 15, endPoint x: 223, endPoint y: 14, distance: 58.3
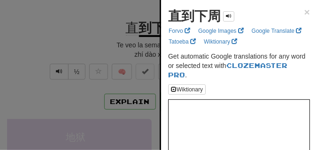
click at [62, 59] on div at bounding box center [158, 75] width 317 height 150
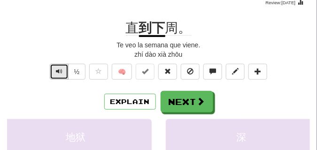
click at [60, 74] on span "Text-to-speech controls" at bounding box center [59, 71] width 7 height 7
click at [60, 73] on span "Text-to-speech controls" at bounding box center [59, 71] width 7 height 7
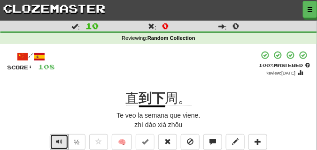
scroll to position [23, 0]
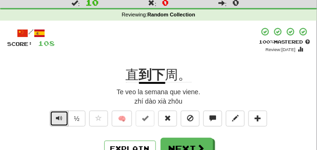
click at [53, 114] on button "Text-to-speech controls" at bounding box center [59, 119] width 19 height 16
click at [54, 114] on button "Text-to-speech controls" at bounding box center [59, 119] width 19 height 16
click at [54, 113] on button "Text-to-speech controls" at bounding box center [59, 119] width 19 height 16
click at [56, 119] on span "Text-to-speech controls" at bounding box center [59, 118] width 7 height 7
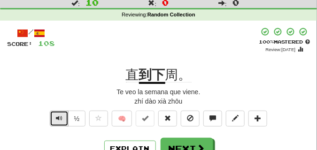
click at [56, 119] on span "Text-to-speech controls" at bounding box center [59, 118] width 7 height 7
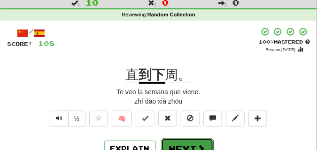
click at [192, 141] on button "Next" at bounding box center [187, 150] width 53 height 22
